Goal: Complete application form: Complete application form

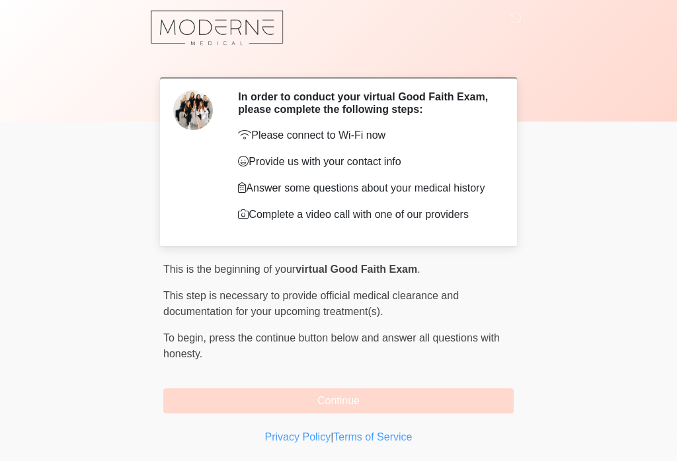
scroll to position [9, 0]
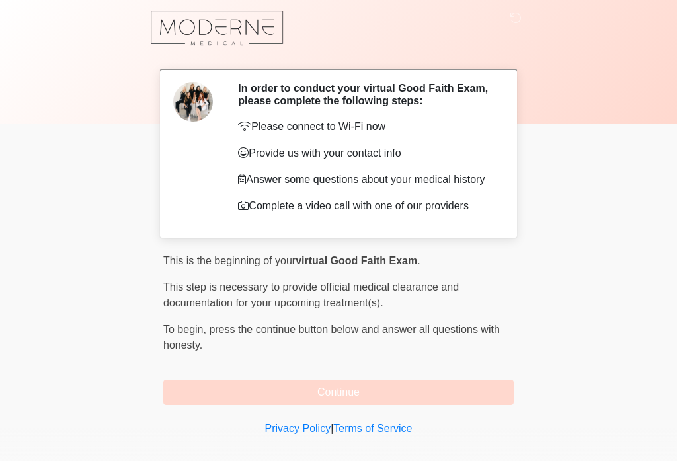
click at [256, 392] on button "Continue" at bounding box center [338, 392] width 350 height 25
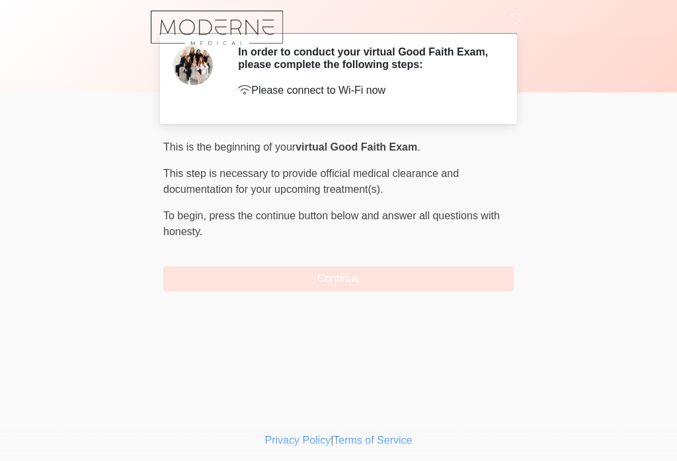
scroll to position [0, 0]
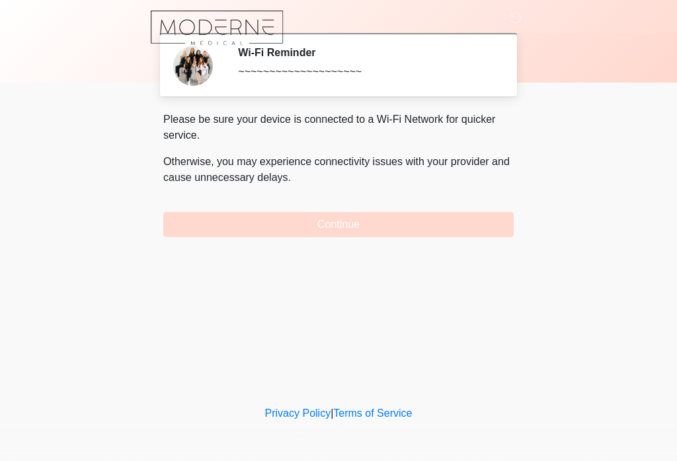
click at [231, 225] on button "Continue" at bounding box center [338, 224] width 350 height 25
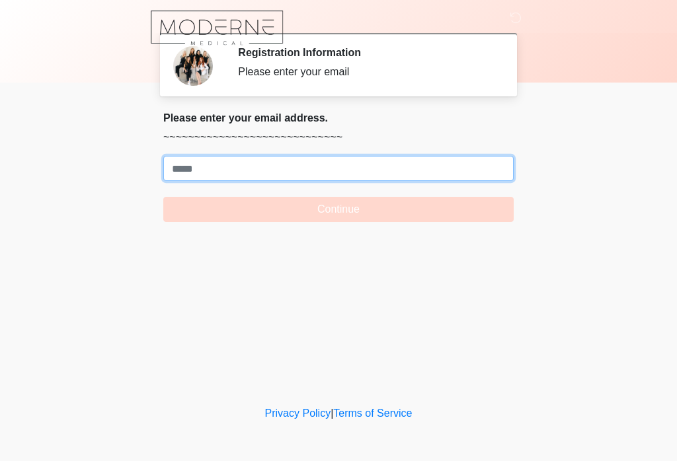
click at [190, 172] on input "Where should we email your treatment plan?" at bounding box center [338, 168] width 350 height 25
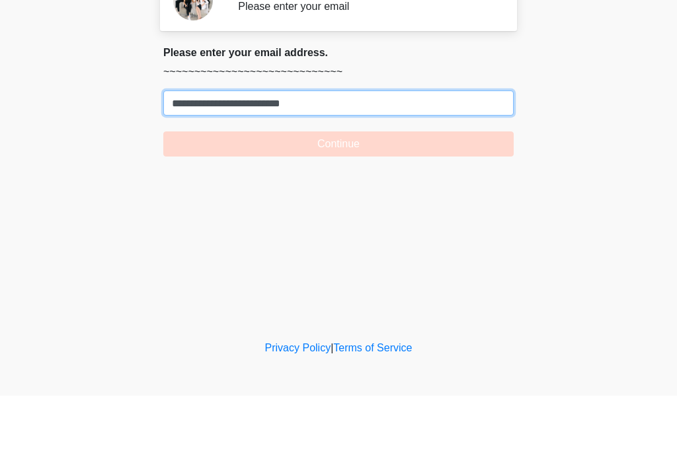
type input "**********"
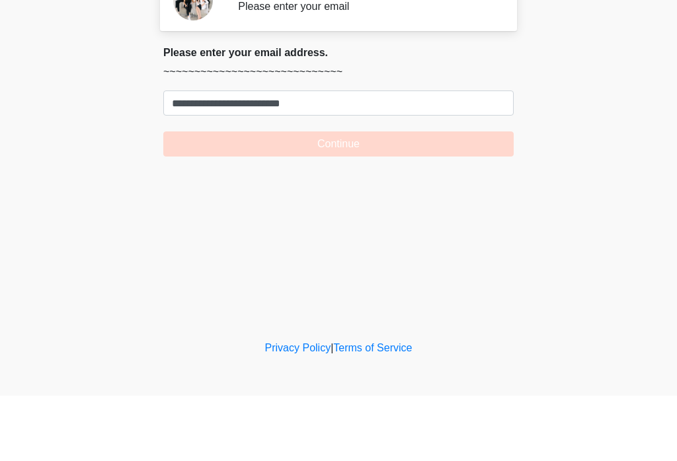
click at [276, 197] on button "Continue" at bounding box center [338, 209] width 350 height 25
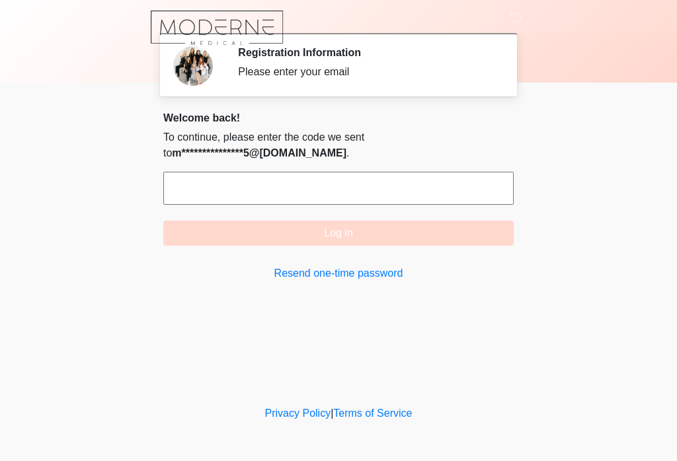
click at [195, 196] on input "text" at bounding box center [338, 188] width 350 height 33
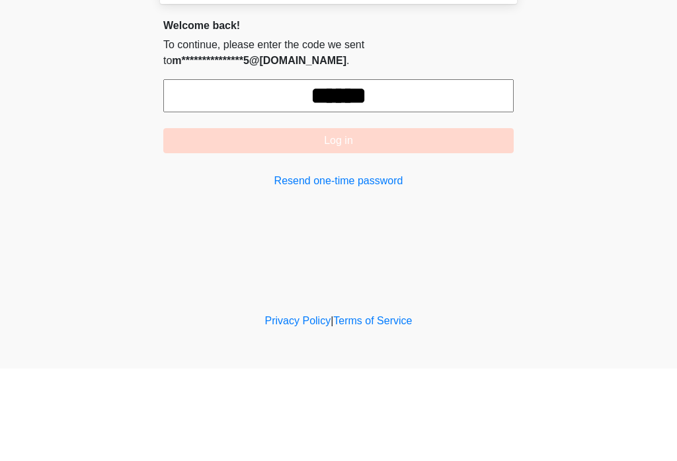
type input "******"
click at [225, 221] on button "Log in" at bounding box center [338, 233] width 350 height 25
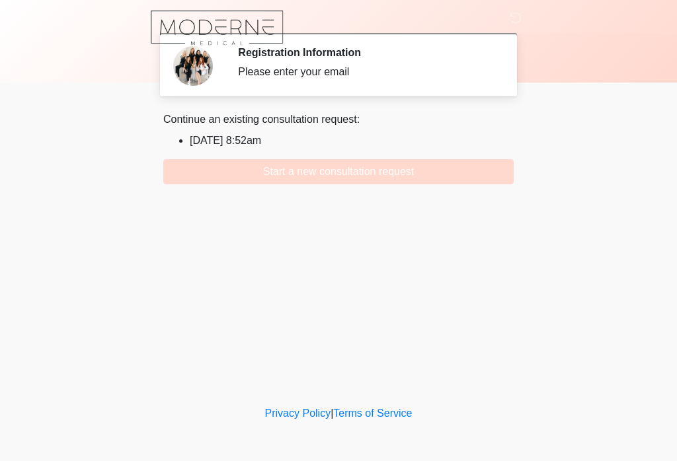
click at [258, 176] on button "Start a new consultation request" at bounding box center [338, 171] width 350 height 25
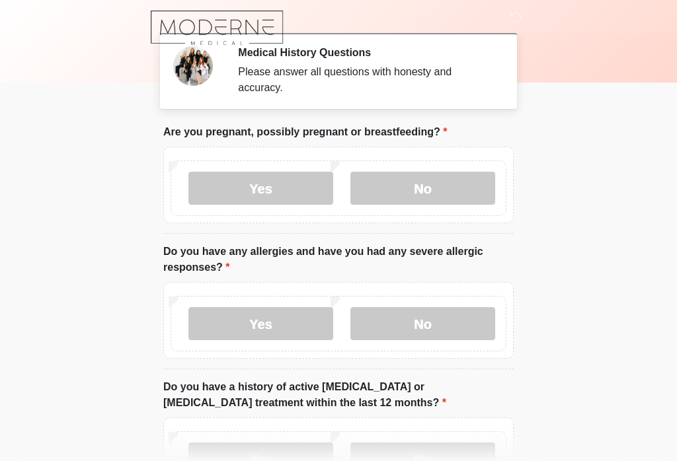
click at [451, 194] on label "No" at bounding box center [422, 188] width 145 height 33
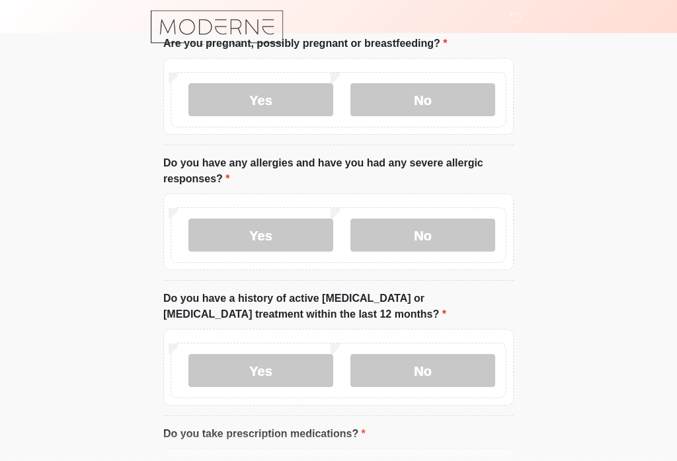
scroll to position [88, 0]
click at [451, 233] on label "No" at bounding box center [422, 235] width 145 height 33
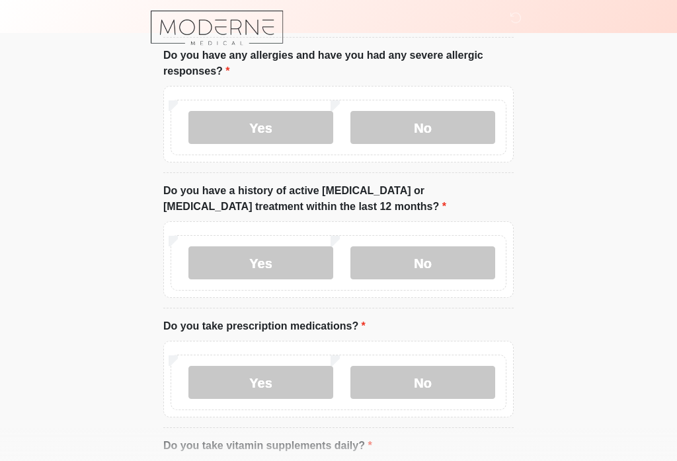
scroll to position [200, 0]
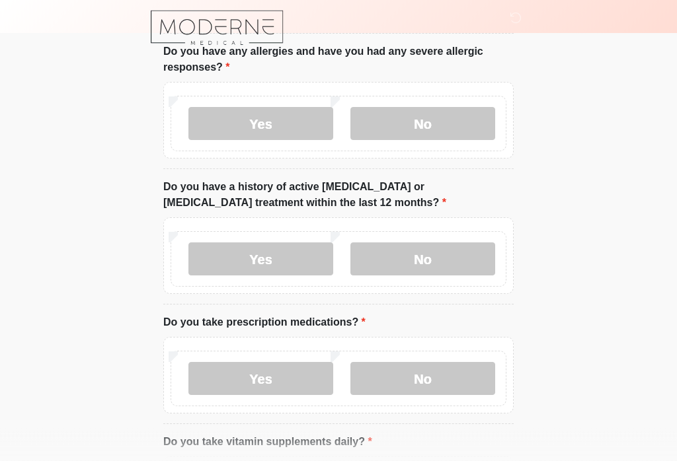
click at [459, 264] on label "No" at bounding box center [422, 259] width 145 height 33
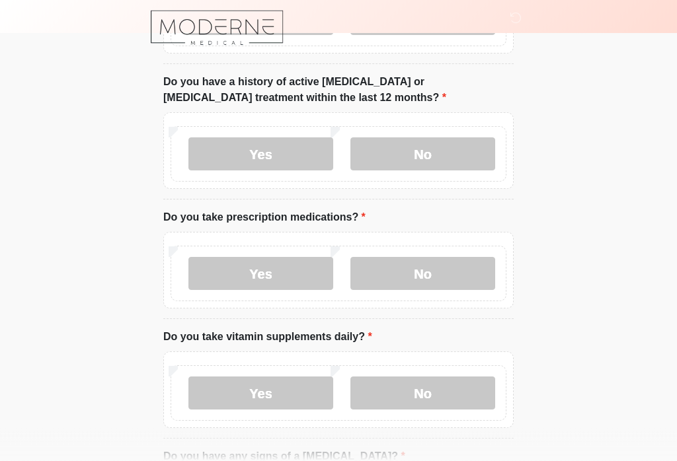
scroll to position [305, 0]
click at [283, 283] on label "Yes" at bounding box center [260, 274] width 145 height 33
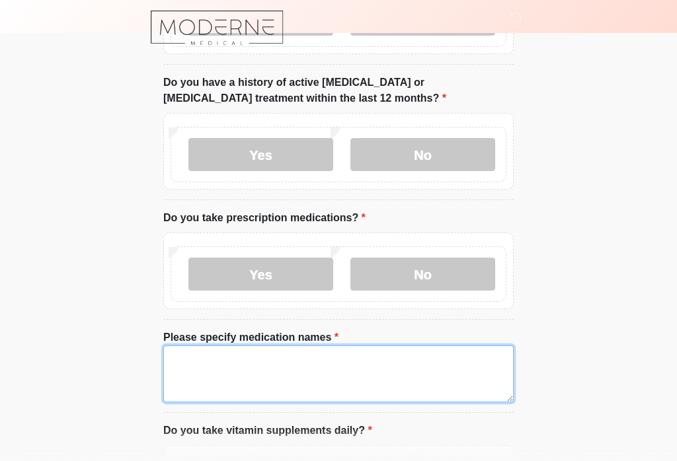
click at [283, 373] on textarea "Please specify medication names" at bounding box center [338, 374] width 350 height 57
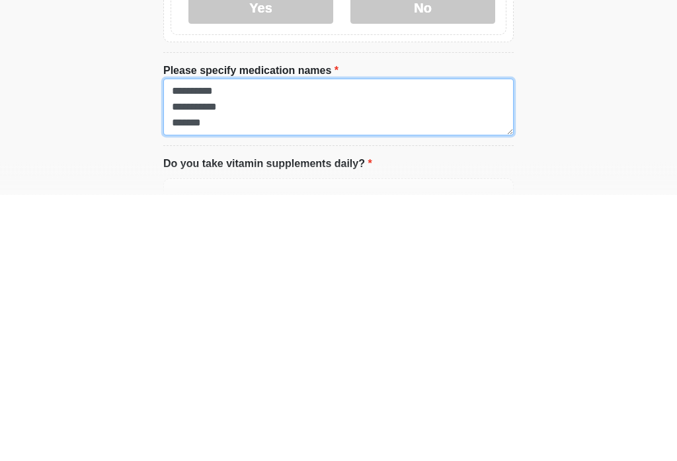
scroll to position [11, 0]
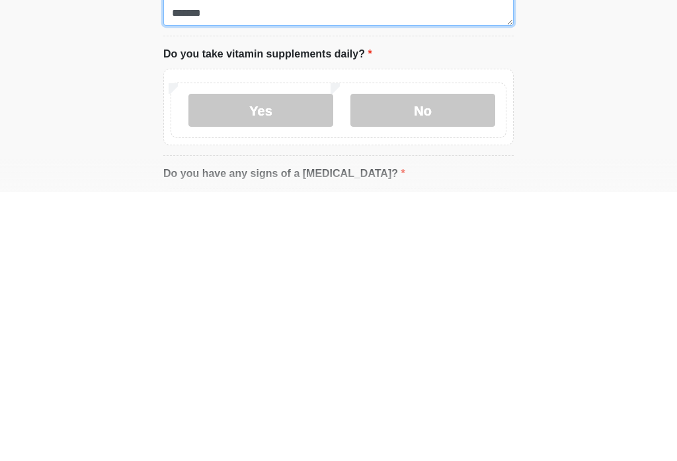
type textarea "**********"
click at [280, 363] on label "Yes" at bounding box center [260, 379] width 145 height 33
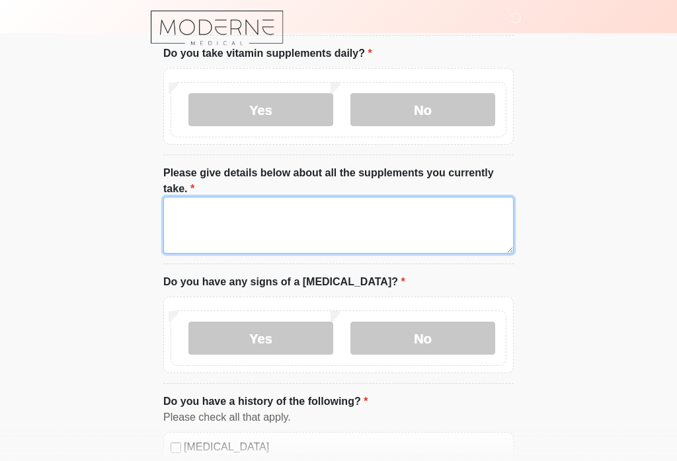
click at [274, 212] on textarea "Please give details below about all the supplements you currently take." at bounding box center [338, 225] width 350 height 57
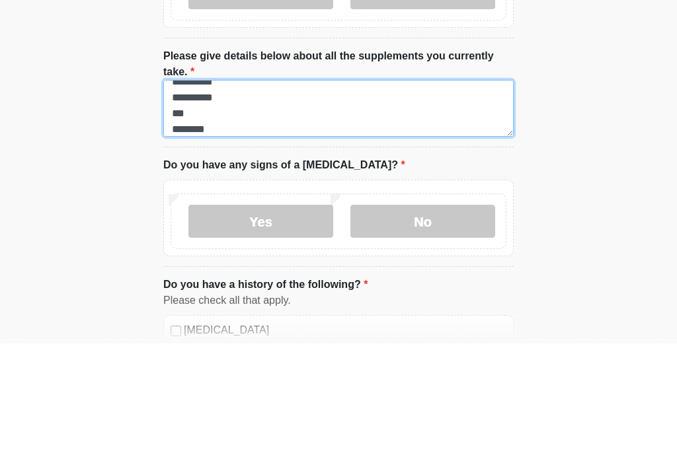
scroll to position [74, 0]
click at [243, 198] on textarea "**********" at bounding box center [338, 226] width 350 height 57
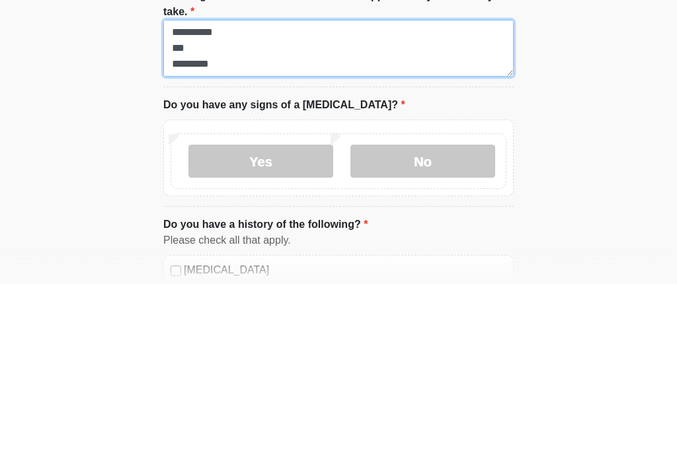
type textarea "**********"
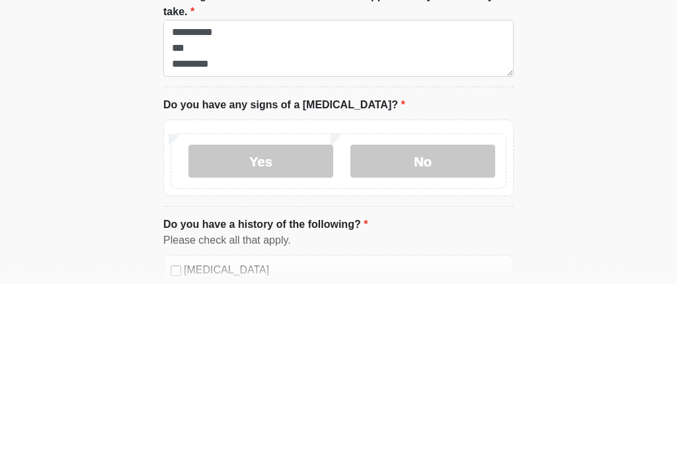
click at [444, 322] on label "No" at bounding box center [422, 338] width 145 height 33
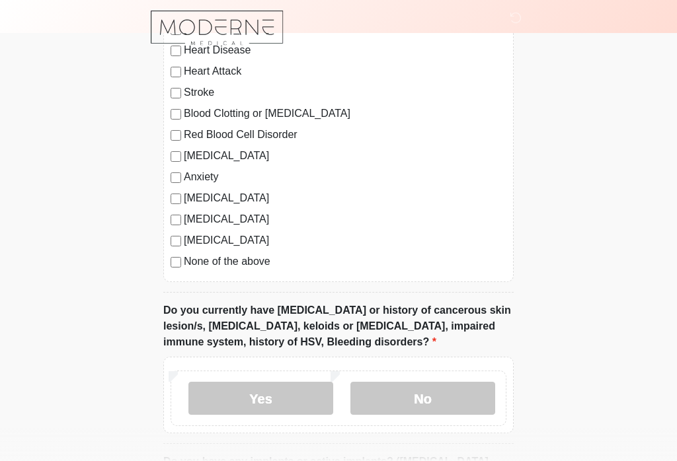
scroll to position [1104, 0]
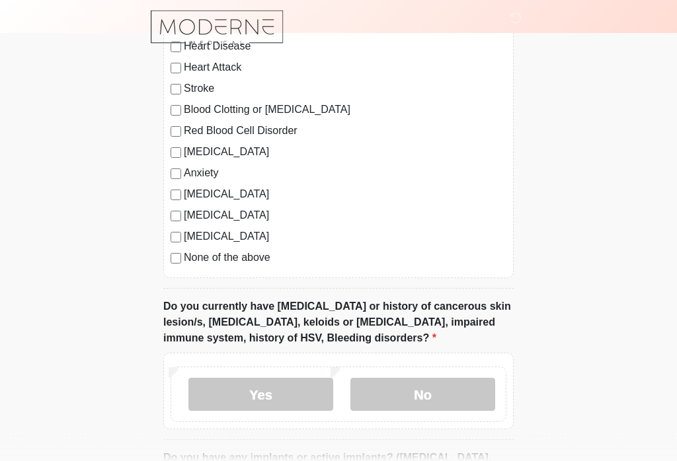
click at [437, 393] on label "No" at bounding box center [422, 395] width 145 height 33
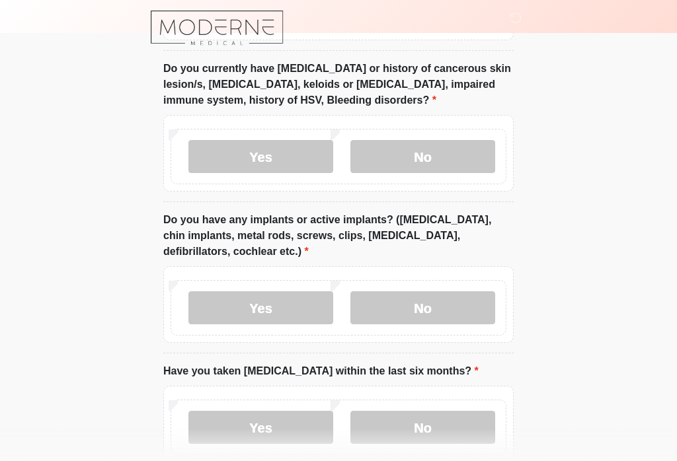
scroll to position [1346, 0]
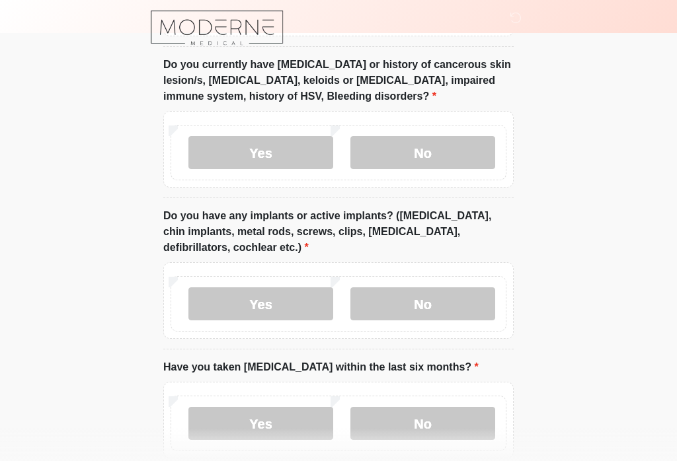
click at [269, 302] on label "Yes" at bounding box center [260, 303] width 145 height 33
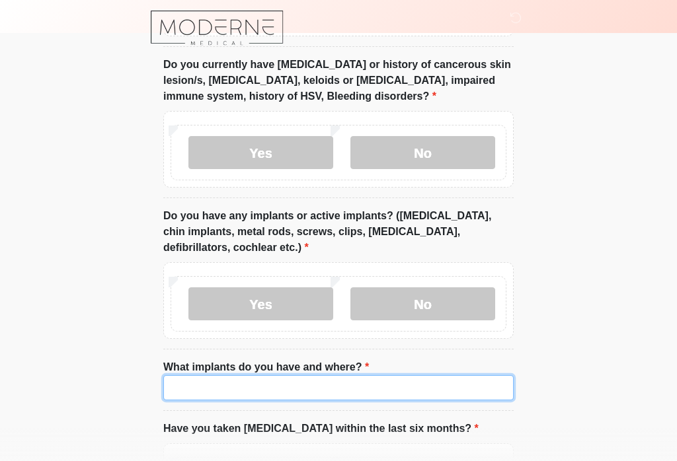
click at [267, 396] on input "What implants do you have and where?" at bounding box center [338, 387] width 350 height 25
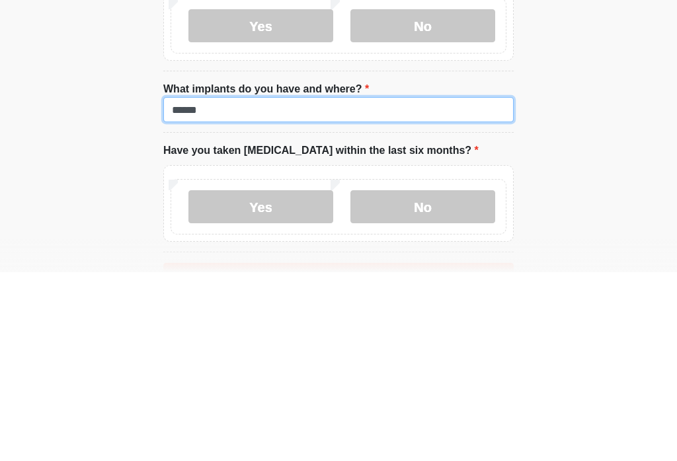
scroll to position [1440, 0]
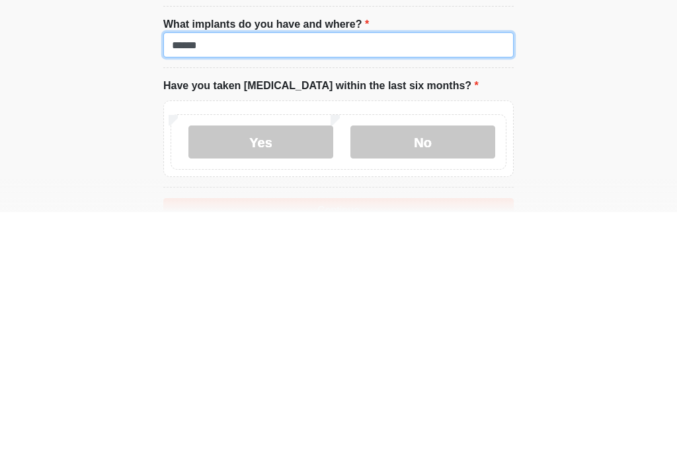
type input "******"
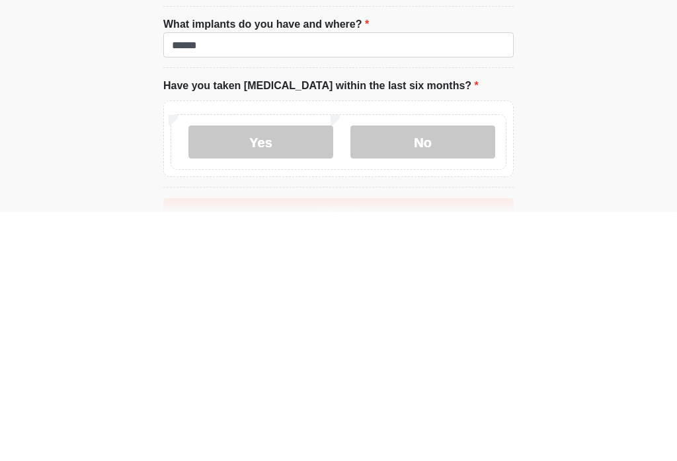
click at [431, 375] on label "No" at bounding box center [422, 391] width 145 height 33
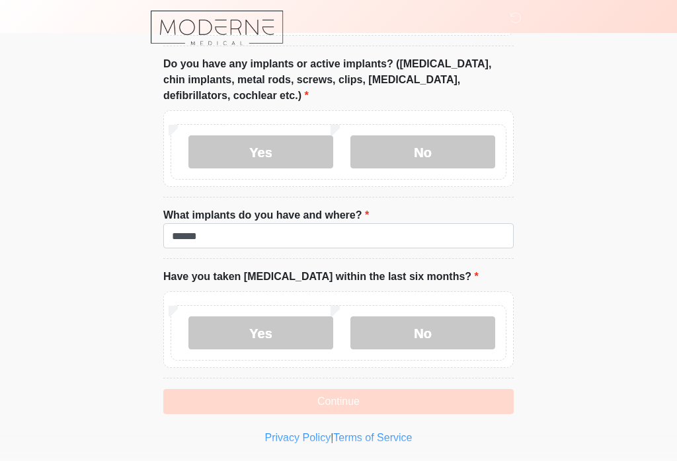
click at [360, 401] on button "Continue" at bounding box center [338, 401] width 350 height 25
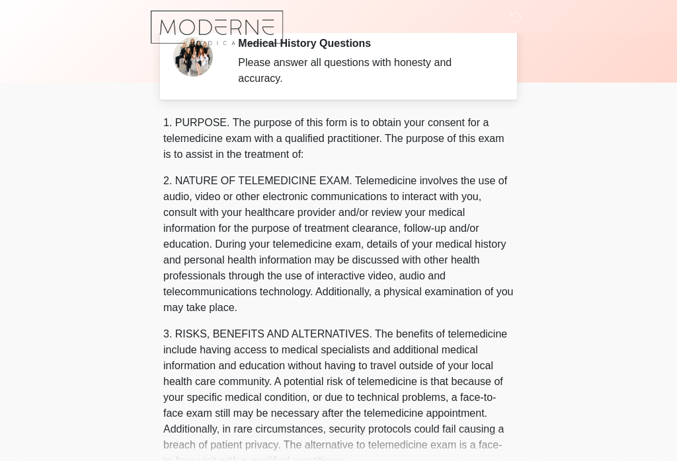
scroll to position [0, 0]
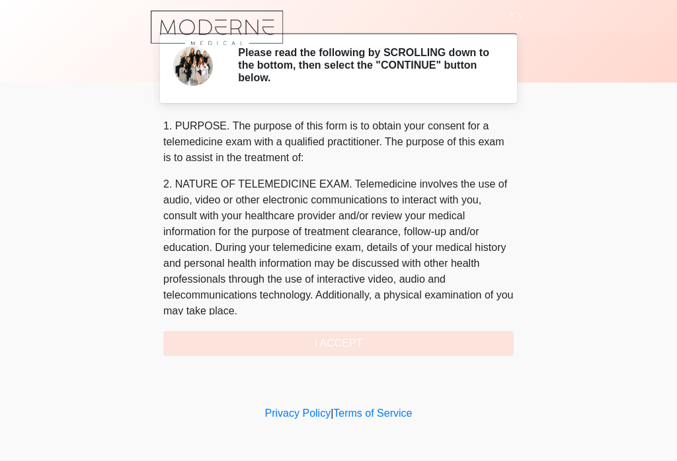
click at [369, 350] on div "1. PURPOSE. The purpose of this form is to obtain your consent for a telemedici…" at bounding box center [338, 237] width 350 height 238
click at [322, 344] on div "1. PURPOSE. The purpose of this form is to obtain your consent for a telemedici…" at bounding box center [338, 237] width 350 height 238
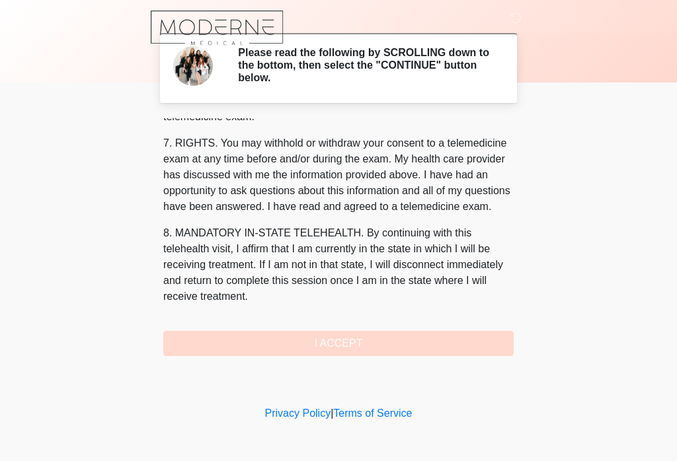
scroll to position [585, 0]
click at [354, 354] on button "I ACCEPT" at bounding box center [338, 343] width 350 height 25
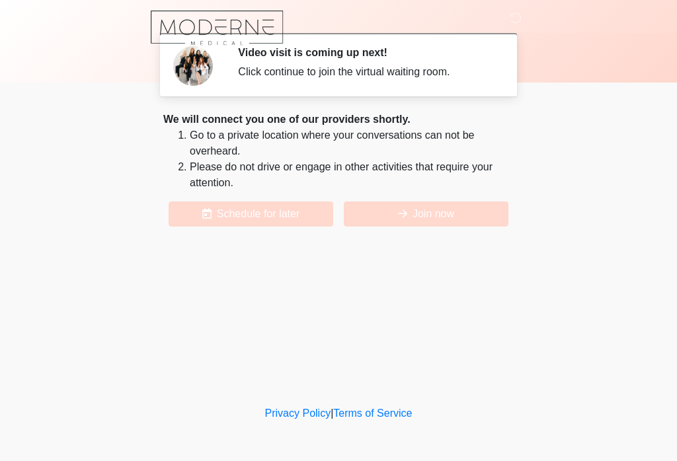
click at [448, 221] on button "Join now" at bounding box center [426, 214] width 165 height 25
